Goal: Communication & Community: Answer question/provide support

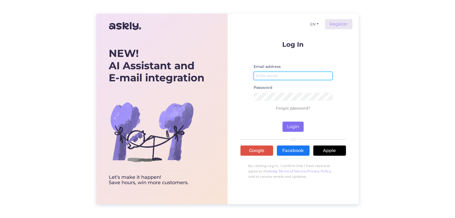
type input "[EMAIL_ADDRESS][DOMAIN_NAME]"
click at [296, 125] on button "Login" at bounding box center [293, 126] width 21 height 10
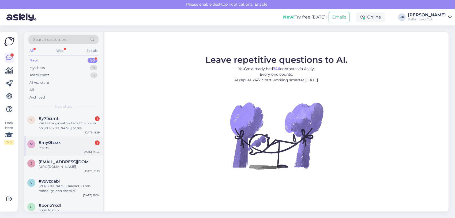
click at [61, 147] on div "Mis nr." at bounding box center [69, 147] width 61 height 5
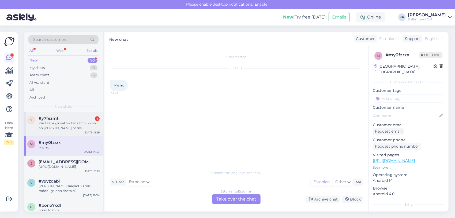
click at [65, 127] on div "Kas teil originaal tooted? Et nii odav on [PERSON_NAME] parka [PERSON_NAME]?" at bounding box center [69, 126] width 61 height 10
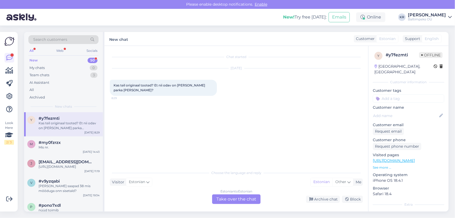
click at [234, 201] on div "Estonian to Estonian Take over the chat" at bounding box center [236, 199] width 49 height 10
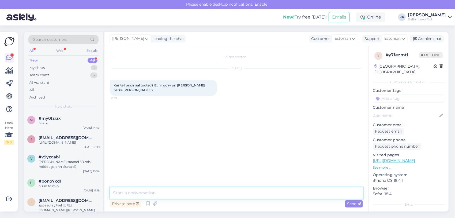
click at [181, 193] on textarea at bounding box center [236, 192] width 253 height 11
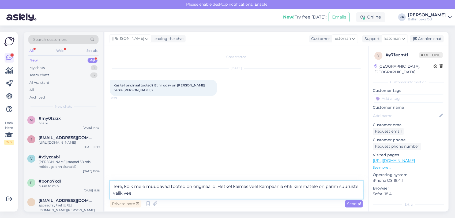
type textarea "Tere, kõik meie müüdavad tooted on originaalid. Hetkel käimas veel kampaania eh…"
click at [355, 202] on span "Send" at bounding box center [354, 203] width 14 height 5
